Goal: Task Accomplishment & Management: Use online tool/utility

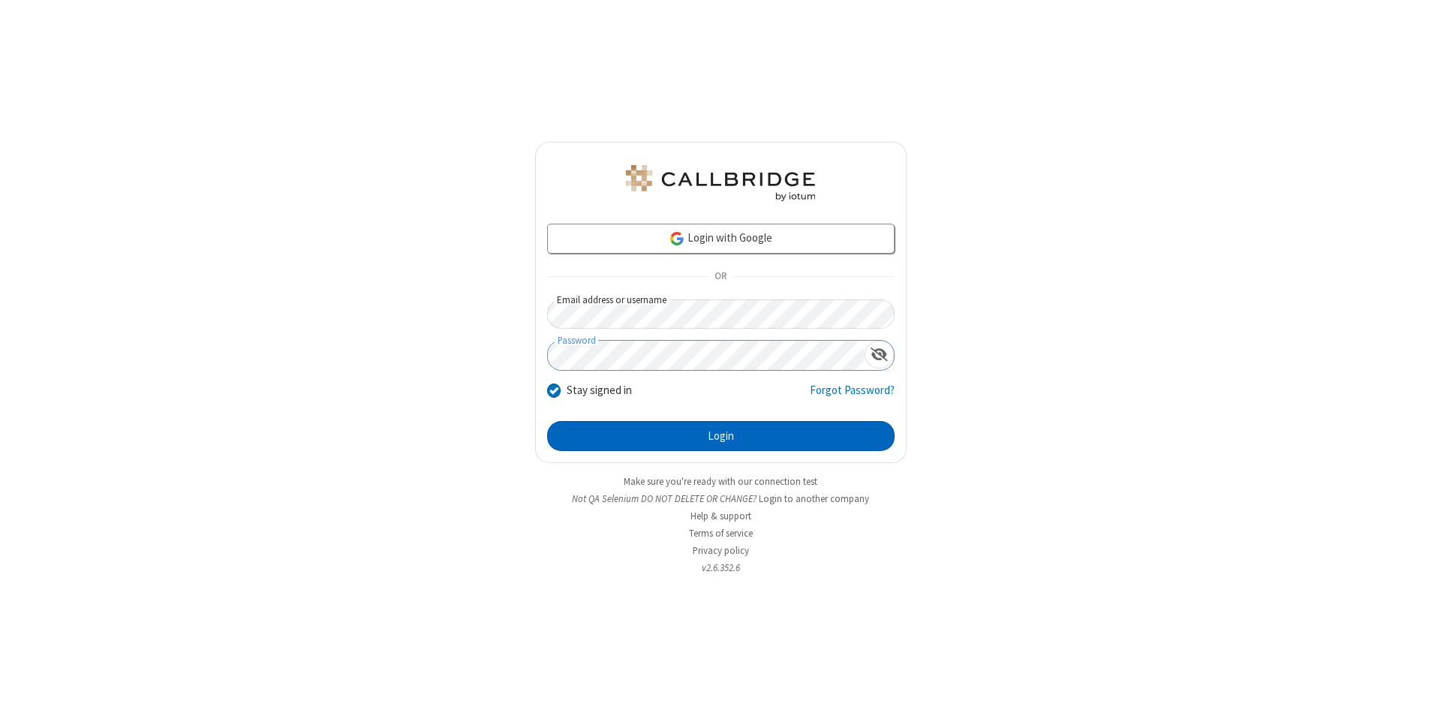
click at [721, 436] on button "Login" at bounding box center [721, 436] width 348 height 30
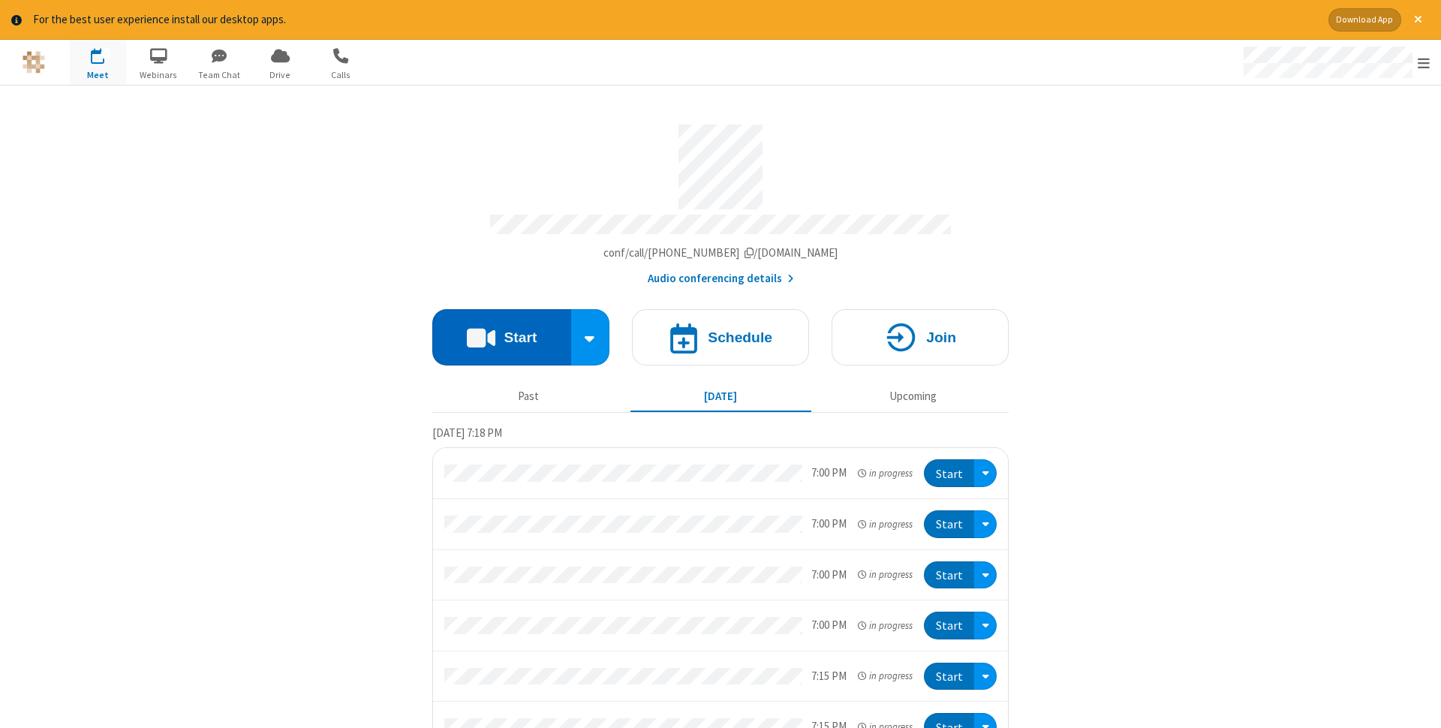
click at [501, 333] on button "Start" at bounding box center [501, 337] width 139 height 56
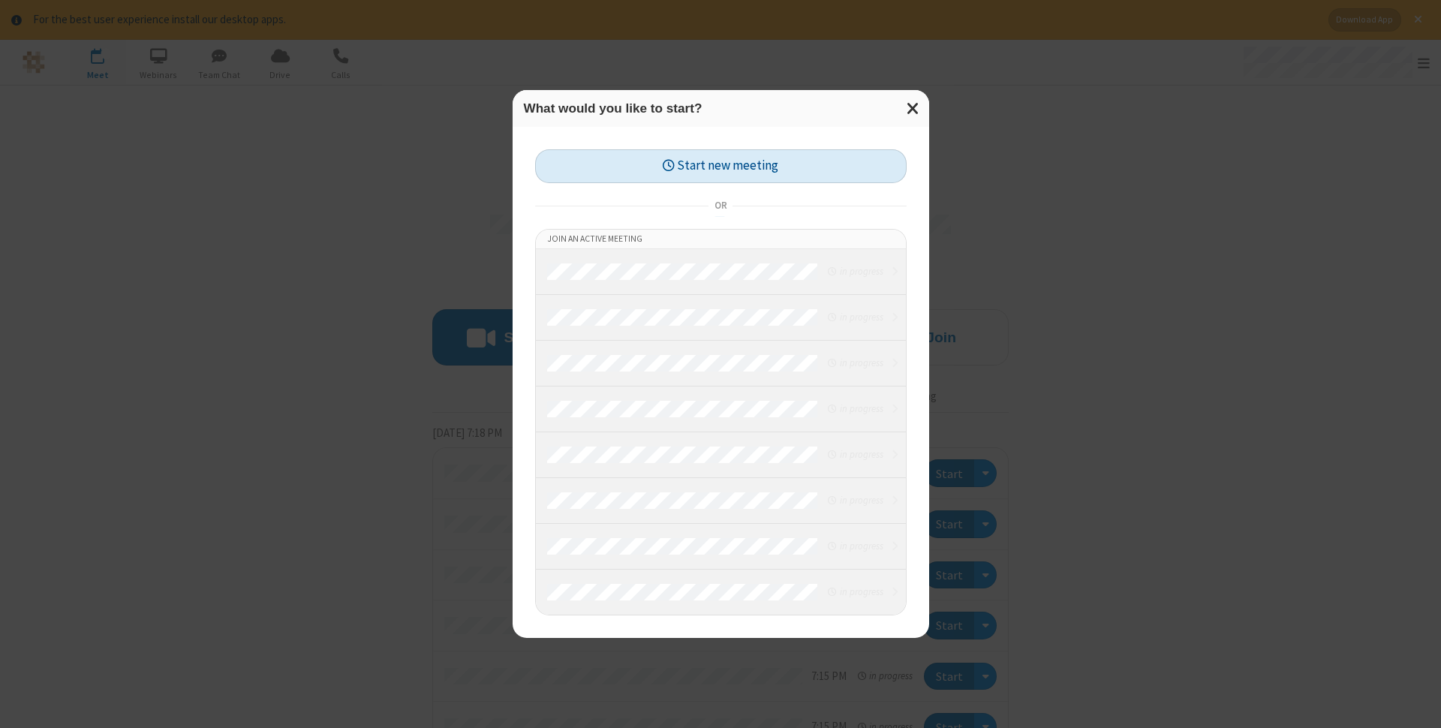
click at [721, 166] on button "Start new meeting" at bounding box center [721, 166] width 372 height 34
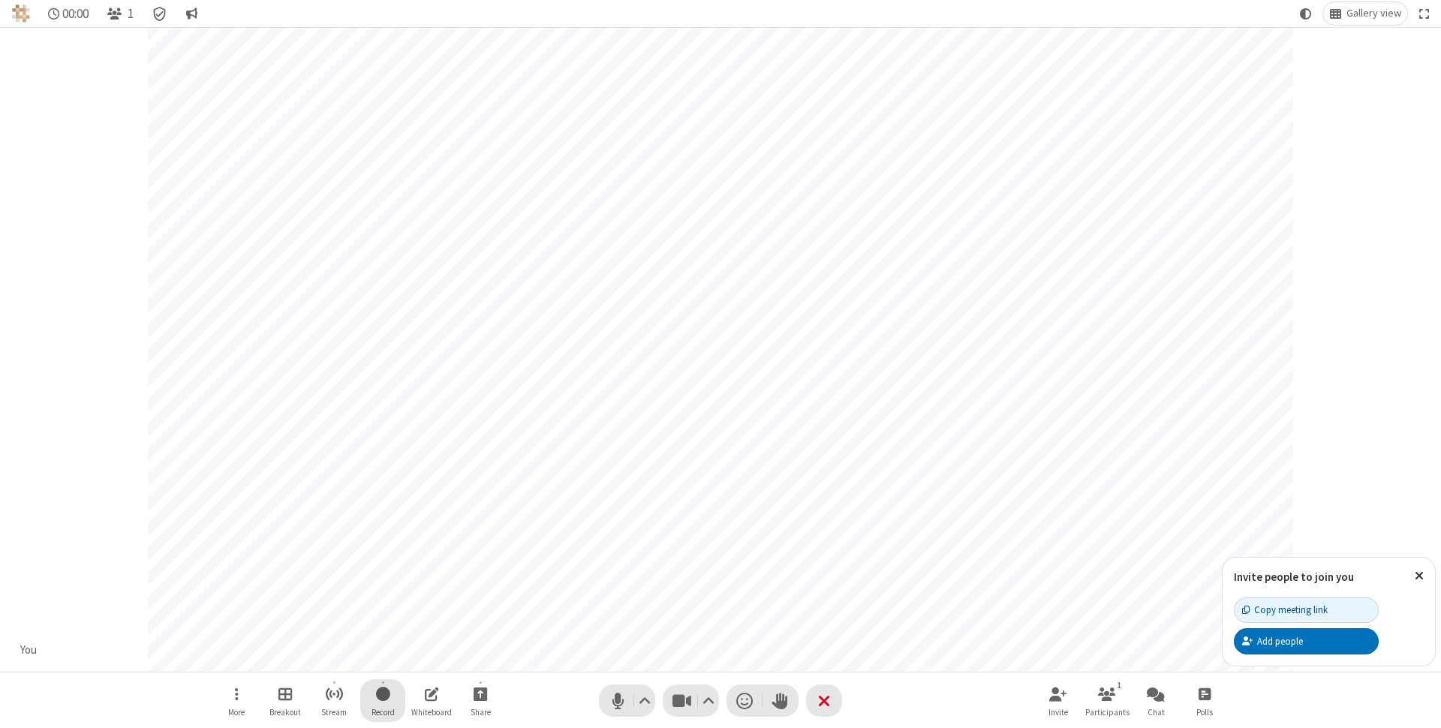
click at [383, 700] on span "Start recording" at bounding box center [383, 694] width 14 height 19
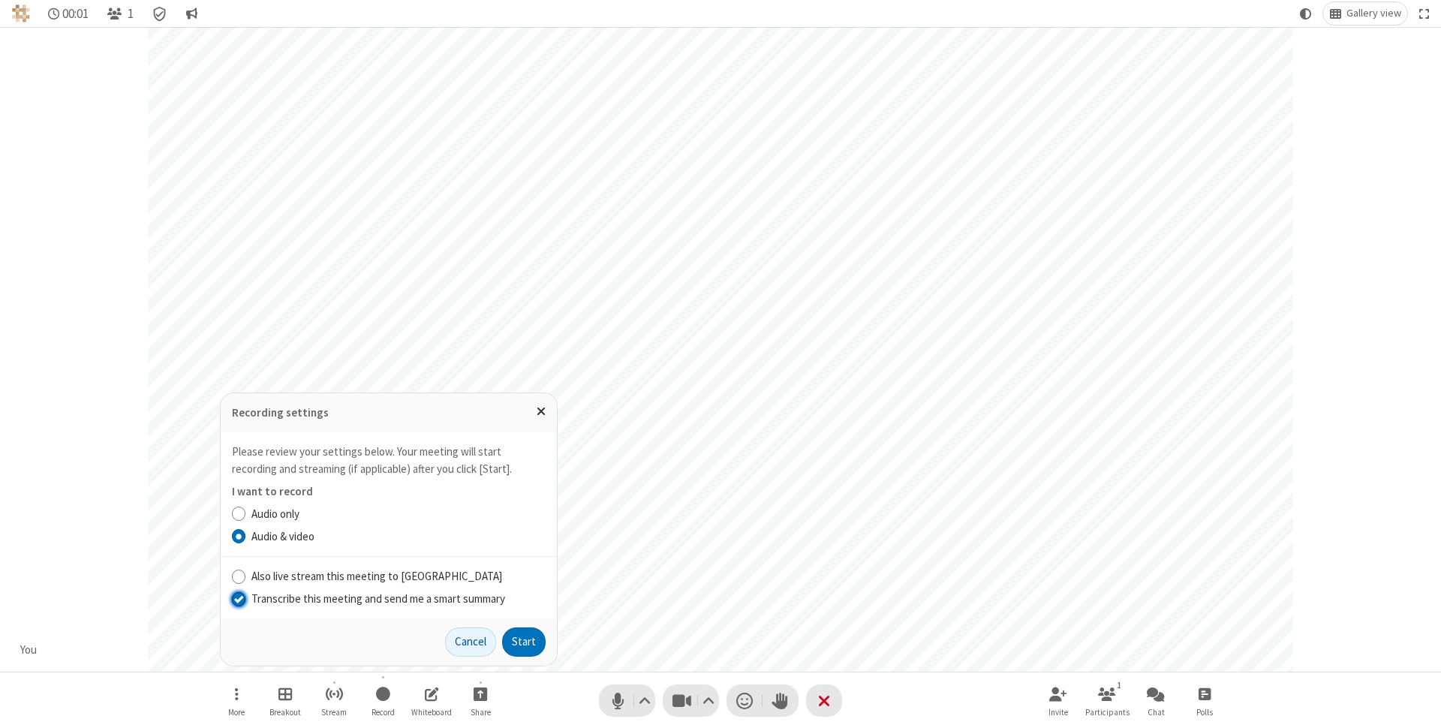
click at [238, 598] on input "Transcribe this meeting and send me a smart summary" at bounding box center [239, 599] width 14 height 16
click at [524, 642] on button "Start" at bounding box center [524, 642] width 44 height 30
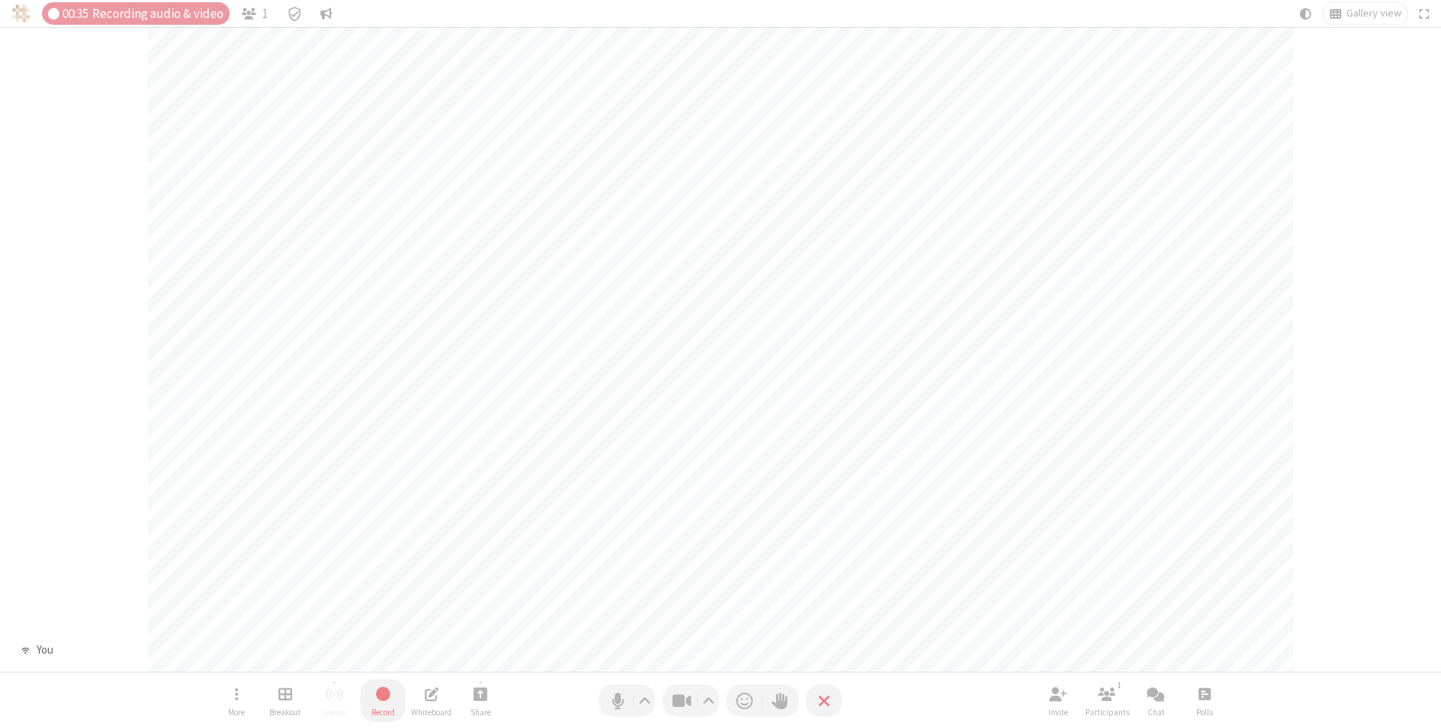
click at [383, 700] on span "Stop recording" at bounding box center [383, 694] width 17 height 19
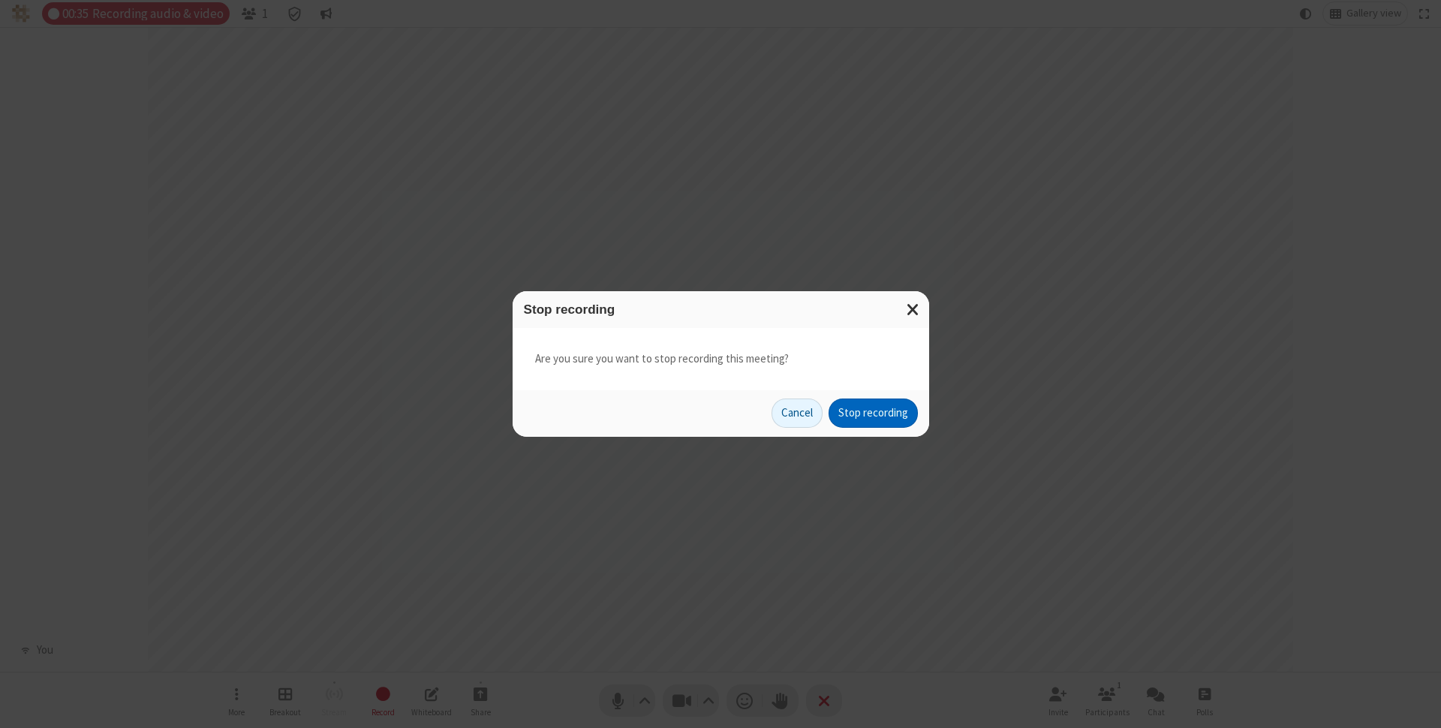
click at [873, 413] on button "Stop recording" at bounding box center [873, 414] width 89 height 30
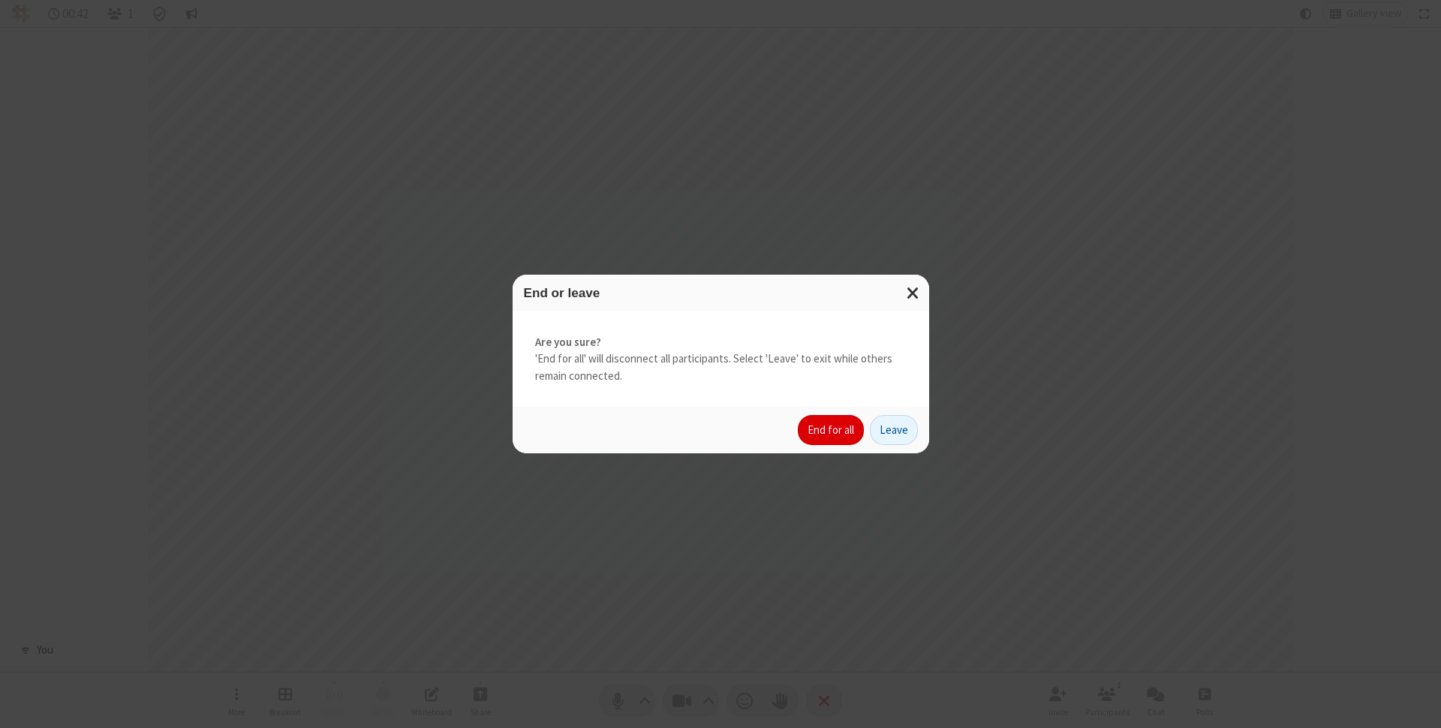
click at [832, 430] on button "End for all" at bounding box center [831, 430] width 66 height 30
